Goal: Information Seeking & Learning: Learn about a topic

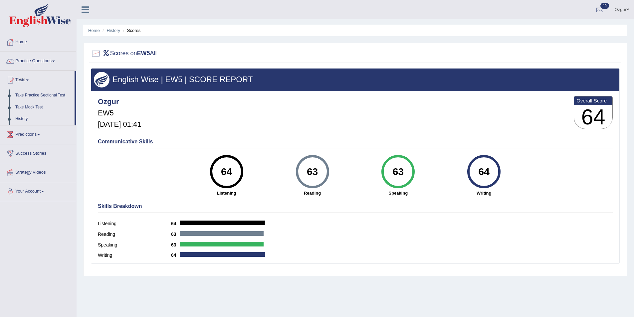
click at [136, 146] on div "Communicative Skills 64 Listening 63 Reading 63 Speaking 64 Writing" at bounding box center [355, 167] width 518 height 63
click at [138, 146] on div "Communicative Skills 64 Listening 63 Reading 63 Speaking 64 Writing" at bounding box center [355, 167] width 518 height 63
click at [26, 78] on link "Tests" at bounding box center [37, 79] width 74 height 17
click at [36, 64] on link "Practice Questions" at bounding box center [38, 60] width 76 height 17
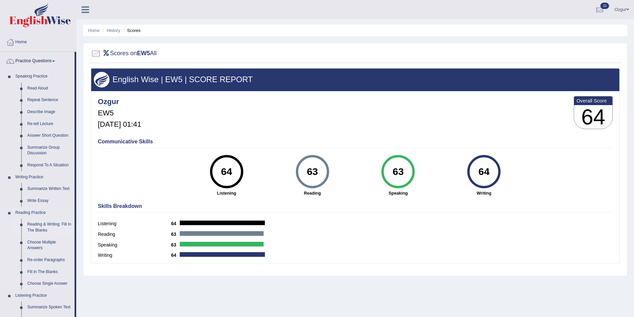
click at [52, 226] on link "Reading & Writing: Fill In The Blanks" at bounding box center [49, 228] width 50 height 18
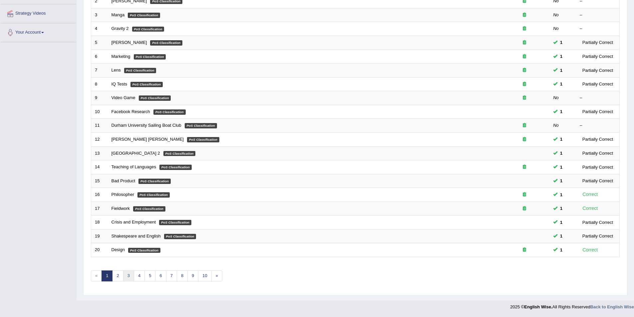
click at [130, 275] on link "3" at bounding box center [128, 276] width 11 height 11
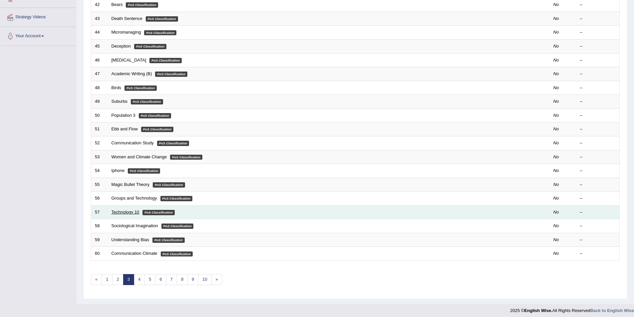
scroll to position [124, 0]
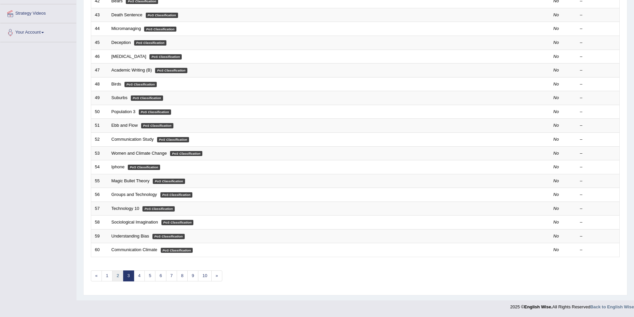
click at [119, 273] on link "2" at bounding box center [117, 276] width 11 height 11
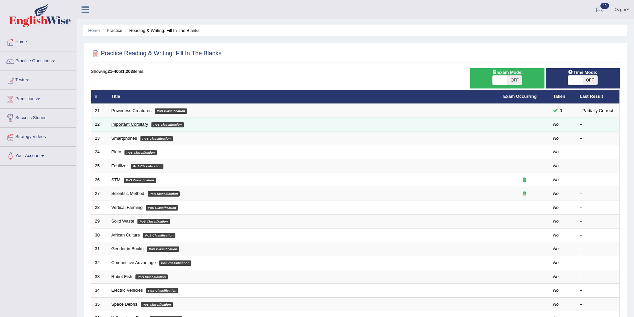
click at [114, 124] on link "Important Corollary" at bounding box center [130, 124] width 37 height 5
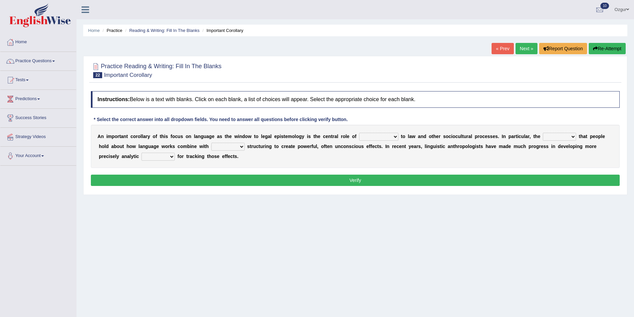
click at [395, 137] on select "discourse epoch dialect acquaintance" at bounding box center [378, 137] width 39 height 8
click at [394, 135] on select "discourse epoch dialect acquaintance" at bounding box center [378, 137] width 39 height 8
click at [382, 136] on select "discourse epoch dialect acquaintance" at bounding box center [378, 137] width 39 height 8
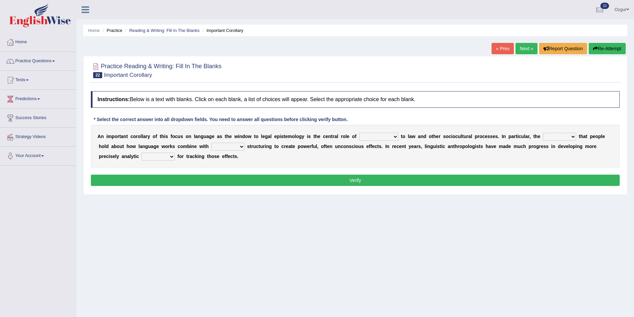
select select "discourse"
click at [359, 133] on select "discourse epoch dialect acquaintance" at bounding box center [378, 137] width 39 height 8
click at [237, 147] on select "mandatory linguistic legitimate customary" at bounding box center [227, 147] width 33 height 8
select select "linguistic"
click at [211, 143] on select "mandatory linguistic legitimate customary" at bounding box center [227, 147] width 33 height 8
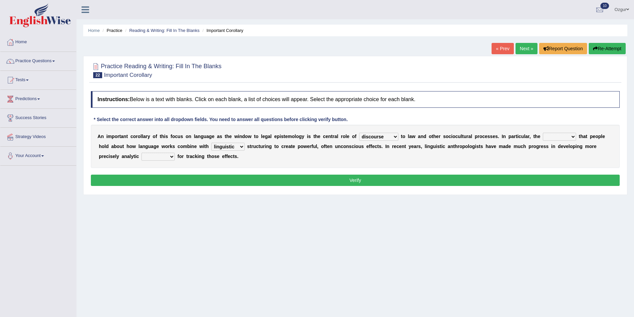
click at [567, 134] on select "deviation besmirch consent ideas" at bounding box center [559, 137] width 33 height 8
select select "deviation"
click at [543, 133] on select "deviation besmirch consent ideas" at bounding box center [559, 137] width 33 height 8
click at [159, 156] on select "tools appetite albums stroke" at bounding box center [158, 157] width 33 height 8
select select "tools"
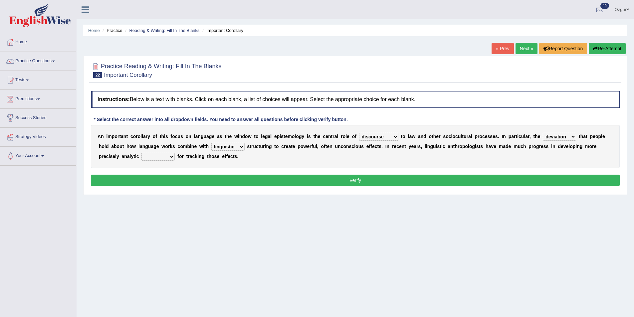
click at [142, 153] on select "tools appetite albums stroke" at bounding box center [158, 157] width 33 height 8
click at [173, 180] on button "Verify" at bounding box center [355, 180] width 529 height 11
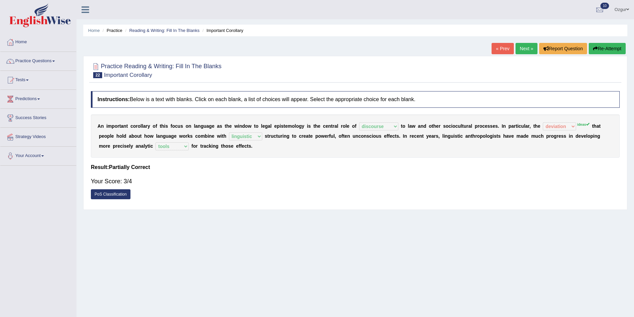
click at [530, 45] on link "Next »" at bounding box center [527, 48] width 22 height 11
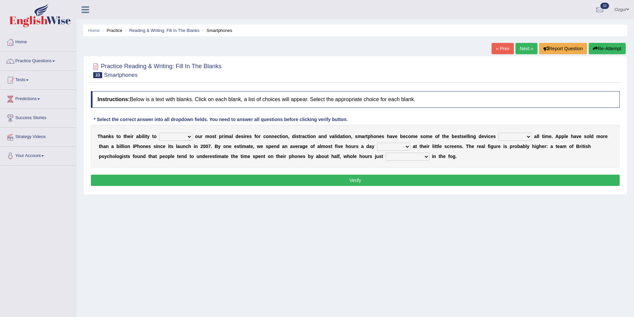
click at [176, 138] on select "hijack describe sharpen conserve" at bounding box center [175, 137] width 33 height 8
select select "hijack"
click at [159, 133] on select "hijack describe sharpen conserve" at bounding box center [175, 137] width 33 height 8
click at [525, 138] on select "of and in on" at bounding box center [514, 137] width 33 height 8
select select "of"
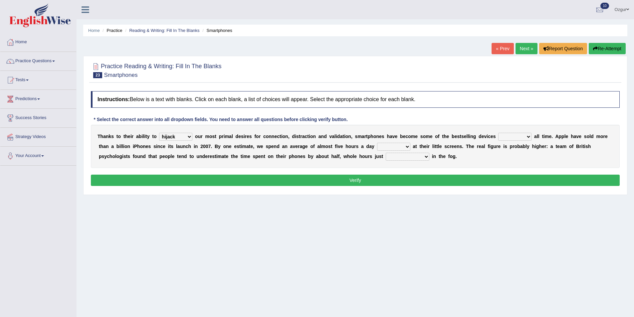
click at [498, 133] on select "of and in on" at bounding box center [514, 137] width 33 height 8
click at [185, 140] on select "hijack describe sharpen conserve" at bounding box center [175, 137] width 33 height 8
click at [405, 147] on select "watching waggling snoring staring" at bounding box center [393, 147] width 33 height 8
select select "watching"
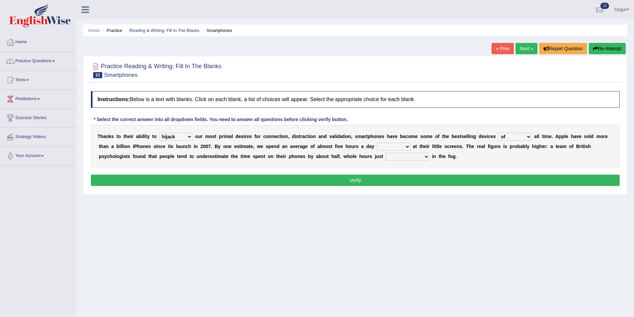
click at [377, 143] on select "watching waggling snoring staring" at bounding box center [393, 147] width 33 height 8
click at [412, 159] on select "has evaporated evaporating evaporate evaporates" at bounding box center [408, 157] width 44 height 8
select select "evaporates"
click at [386, 153] on select "has evaporated evaporating evaporate evaporates" at bounding box center [408, 157] width 44 height 8
click at [410, 177] on button "Verify" at bounding box center [355, 180] width 529 height 11
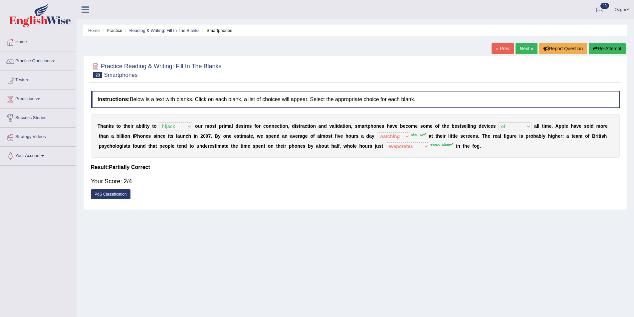
click at [606, 47] on button "Re-Attempt" at bounding box center [607, 48] width 37 height 11
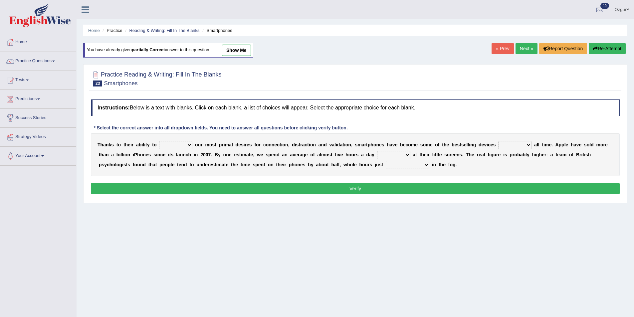
click at [400, 155] on select "watching waggling snoring staring" at bounding box center [393, 155] width 33 height 8
select select "staring"
click at [377, 151] on select "watching waggling snoring staring" at bounding box center [393, 155] width 33 height 8
click at [421, 167] on select "has evaporated evaporating evaporate evaporates" at bounding box center [408, 165] width 44 height 8
select select "evaporating"
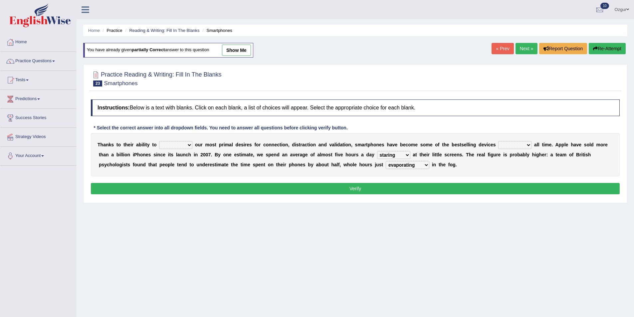
click at [386, 161] on select "has evaporated evaporating evaporate evaporates" at bounding box center [408, 165] width 44 height 8
click at [510, 139] on div "T h a n k s t o t h e i r a b i l i t y t o hijack describe sharpen conserve o …" at bounding box center [355, 154] width 529 height 43
click at [513, 143] on select "of and in on" at bounding box center [514, 145] width 33 height 8
click at [498, 141] on select "of and in on" at bounding box center [514, 145] width 33 height 8
click at [518, 146] on select "of and in on" at bounding box center [514, 145] width 33 height 8
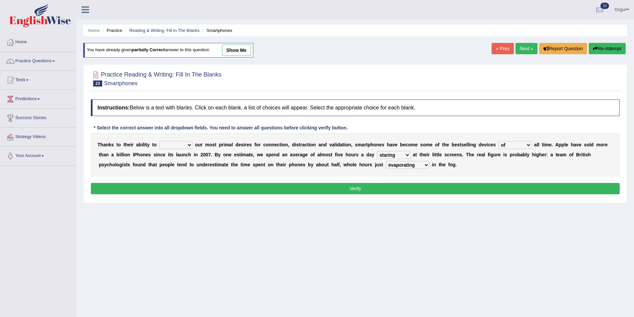
select select "in"
click at [498, 141] on select "of and in on" at bounding box center [514, 145] width 33 height 8
click at [182, 146] on select "hijack describe sharpen conserve" at bounding box center [175, 145] width 33 height 8
select select "hijack"
click at [159, 141] on select "hijack describe sharpen conserve" at bounding box center [175, 145] width 33 height 8
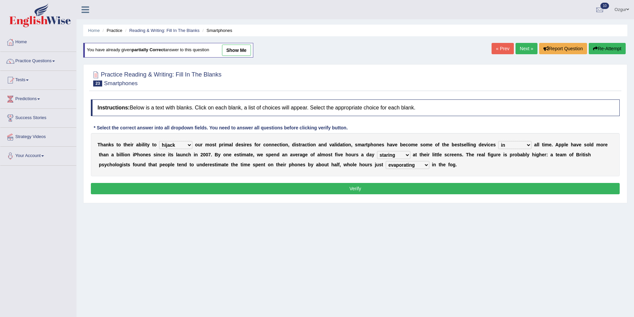
click at [586, 39] on div "Home Practice Reading & Writing: Fill In The Blanks Smartphones You have alread…" at bounding box center [356, 166] width 558 height 333
click at [473, 186] on button "Verify" at bounding box center [355, 188] width 529 height 11
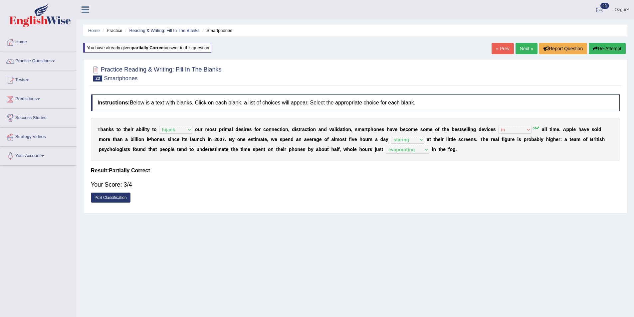
click at [611, 50] on button "Re-Attempt" at bounding box center [607, 48] width 37 height 11
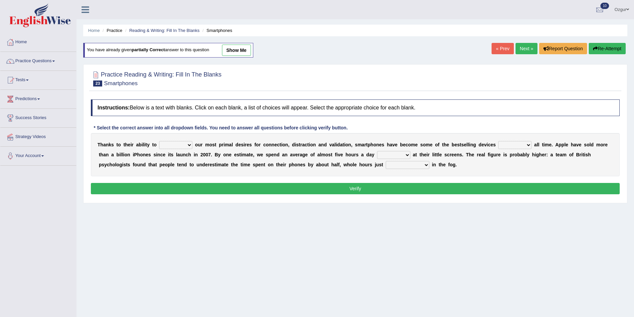
click at [524, 46] on link "Next »" at bounding box center [527, 48] width 22 height 11
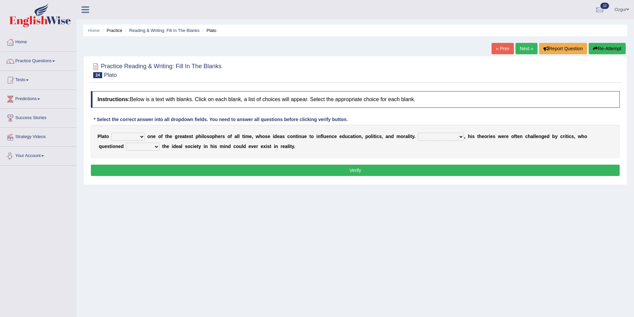
click at [132, 135] on select "keeps comes claims remains" at bounding box center [128, 137] width 33 height 8
click at [130, 138] on select "keeps comes claims remains" at bounding box center [128, 137] width 33 height 8
select select "remains"
click at [112, 133] on select "keeps comes claims remains" at bounding box center [128, 137] width 33 height 8
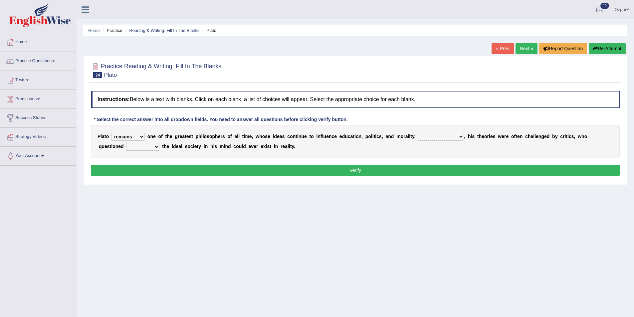
click at [447, 136] on select "Notwithstanding So However Whatever" at bounding box center [441, 137] width 46 height 8
select select "However"
click at [418, 133] on select "Notwithstanding So However Whatever" at bounding box center [441, 137] width 46 height 8
click at [155, 148] on select "which what that whether" at bounding box center [142, 147] width 33 height 8
click at [126, 143] on select "which what that whether" at bounding box center [142, 147] width 33 height 8
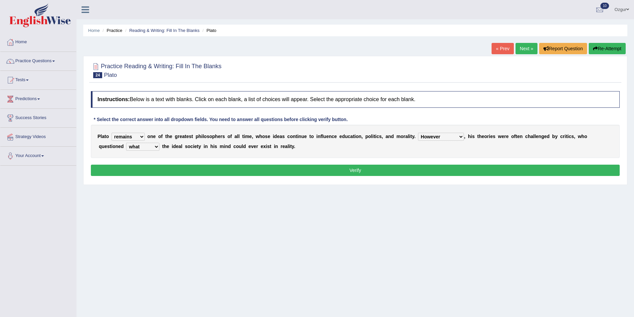
click at [146, 147] on select "which what that whether" at bounding box center [142, 147] width 33 height 8
select select "whether"
click at [126, 143] on select "which what that whether" at bounding box center [142, 147] width 33 height 8
click at [156, 168] on button "Verify" at bounding box center [355, 170] width 529 height 11
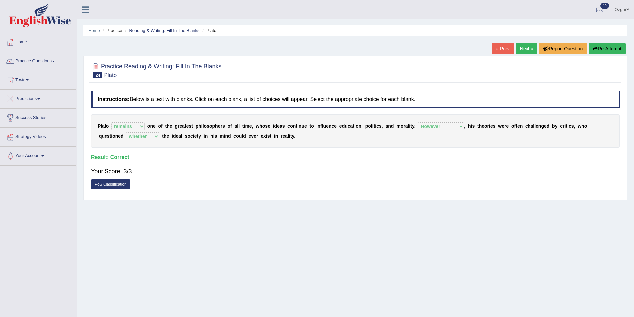
click at [90, 22] on div "Home Practice Reading & Writing: Fill In The Blanks Plato « Prev Next » Report …" at bounding box center [356, 166] width 558 height 333
click at [524, 48] on link "Next »" at bounding box center [527, 48] width 22 height 11
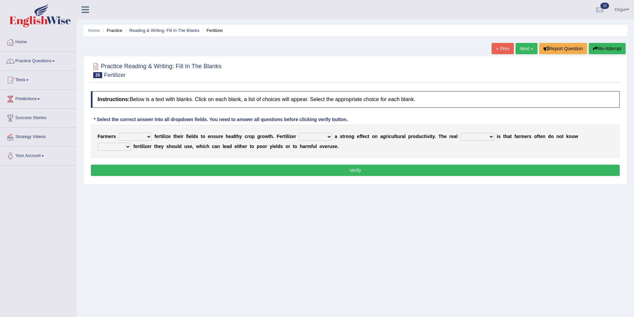
click at [144, 138] on select "must should need can" at bounding box center [135, 137] width 33 height 8
click at [143, 137] on select "must should need can" at bounding box center [135, 137] width 33 height 8
select select "should"
click at [119, 133] on select "must should need can" at bounding box center [135, 137] width 33 height 8
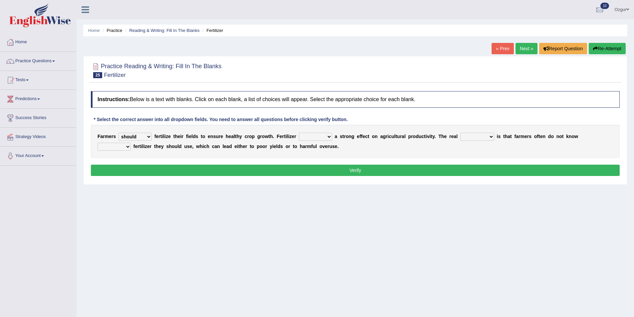
click at [314, 137] on select "has had have having" at bounding box center [315, 137] width 33 height 8
select select "have"
click at [299, 133] on select "has had have having" at bounding box center [315, 137] width 33 height 8
click at [478, 135] on select "problem question conclusion answer" at bounding box center [477, 137] width 34 height 8
select select "problem"
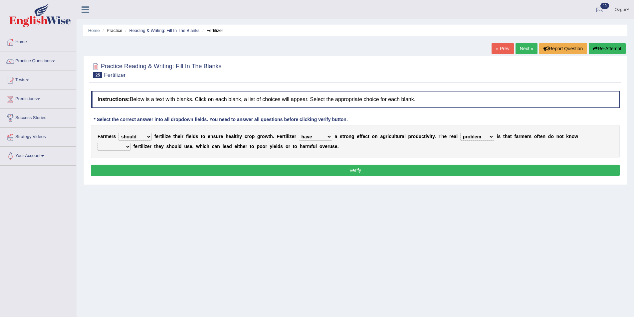
click at [460, 133] on select "problem question conclusion answer" at bounding box center [477, 137] width 34 height 8
click at [121, 147] on select "how much how many however so much" at bounding box center [114, 147] width 33 height 8
click at [483, 136] on select "problem question conclusion answer" at bounding box center [477, 137] width 34 height 8
click at [460, 133] on select "problem question conclusion answer" at bounding box center [477, 137] width 34 height 8
click at [122, 145] on select "how much how many however so much" at bounding box center [114, 147] width 33 height 8
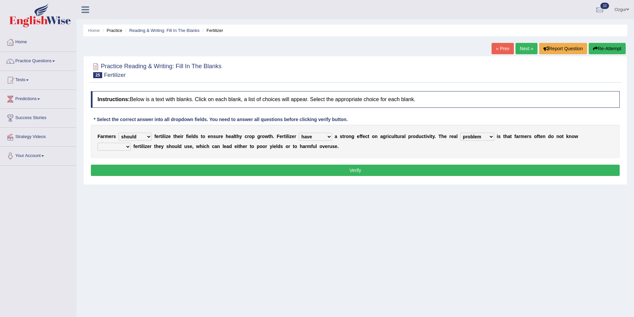
select select "how much"
click at [98, 143] on select "how much how many however so much" at bounding box center [114, 147] width 33 height 8
click at [365, 171] on button "Verify" at bounding box center [355, 170] width 529 height 11
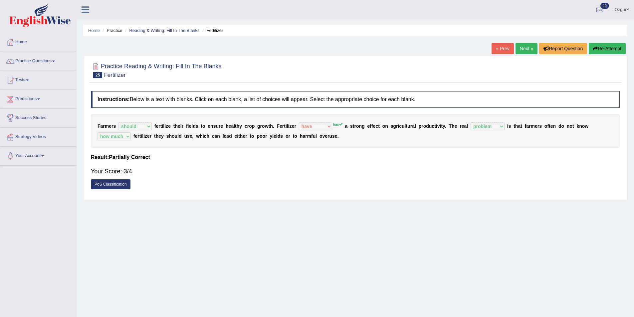
click at [519, 48] on link "Next »" at bounding box center [527, 48] width 22 height 11
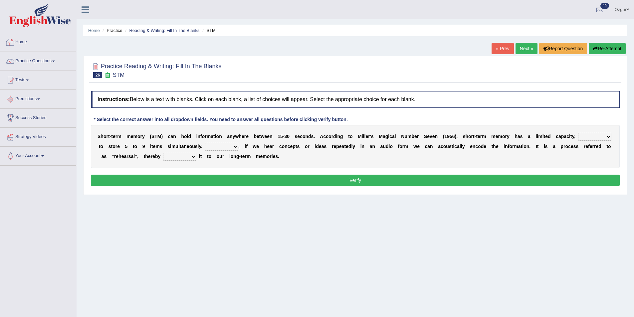
click at [54, 59] on link "Practice Questions" at bounding box center [38, 60] width 76 height 17
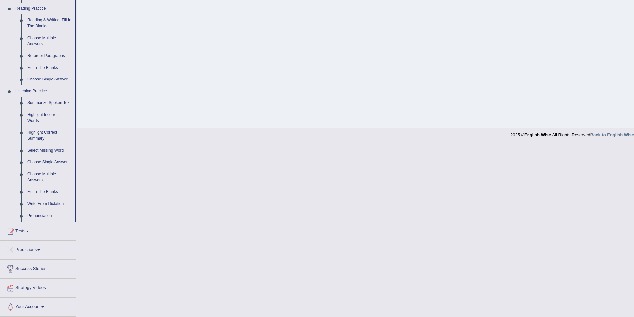
click at [24, 235] on link "Tests" at bounding box center [38, 230] width 76 height 17
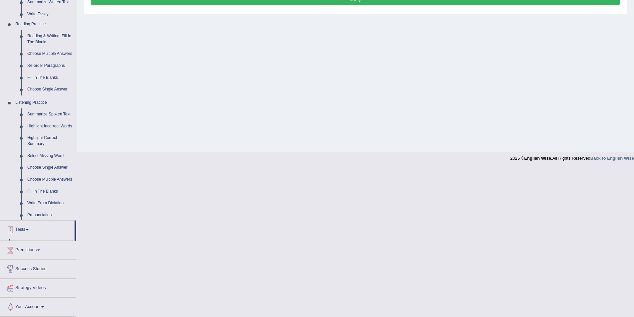
scroll to position [32, 0]
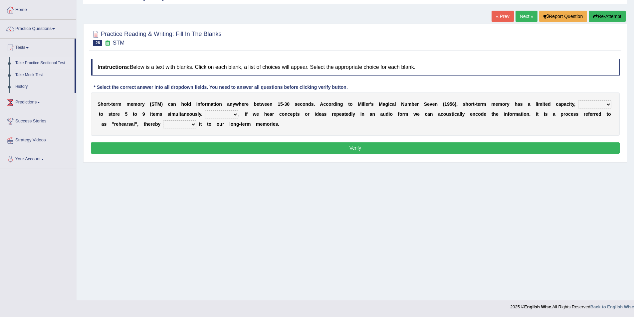
click at [39, 62] on link "Take Practice Sectional Test" at bounding box center [43, 63] width 62 height 12
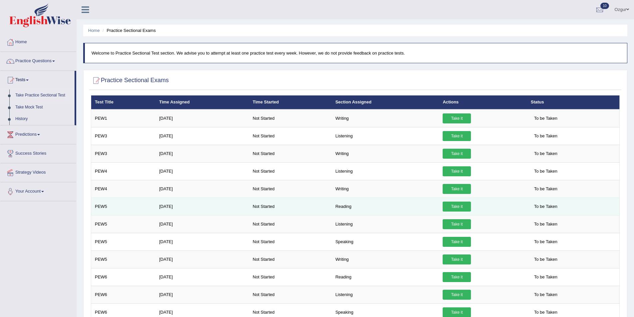
click at [465, 204] on link "Take it" at bounding box center [457, 207] width 28 height 10
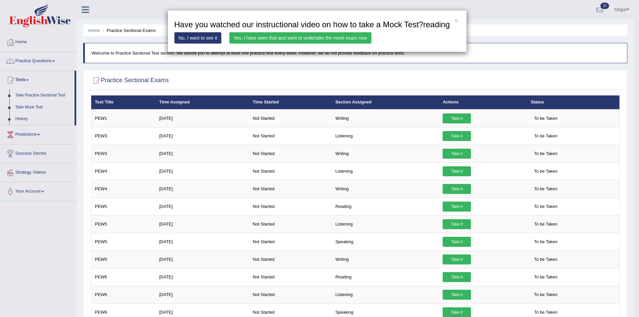
click at [331, 37] on link "Yes, I have seen that and want to undertake the mock exam now" at bounding box center [300, 37] width 142 height 11
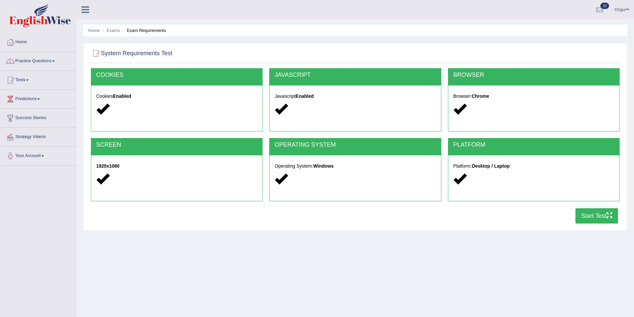
click at [596, 213] on button "Start Test" at bounding box center [597, 215] width 43 height 15
